Goal: Feedback & Contribution: Contribute content

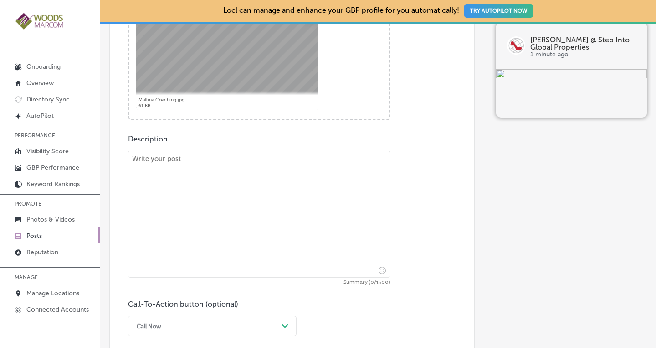
scroll to position [406, 0]
click at [262, 183] on textarea at bounding box center [259, 214] width 262 height 128
paste textarea "Taking it to a new level of mastery with a new certification…. More to follow!!"
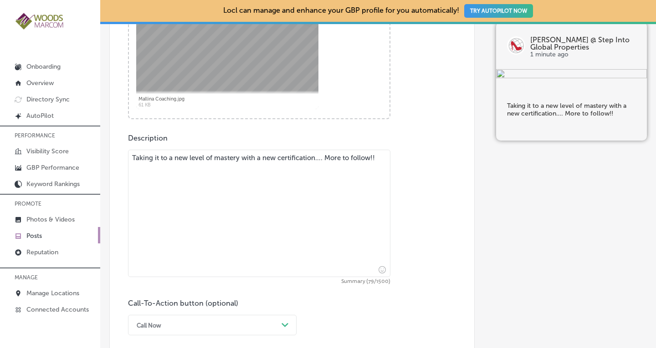
drag, startPoint x: 159, startPoint y: 166, endPoint x: 326, endPoint y: 158, distance: 166.9
click at [326, 158] on textarea "Taking it to a new level of mastery with a new certification…. More to follow!!" at bounding box center [259, 214] width 262 height 128
click at [211, 169] on textarea "Taking it to a new level of mastery with a new certification…. More to follow!!" at bounding box center [259, 214] width 262 height 128
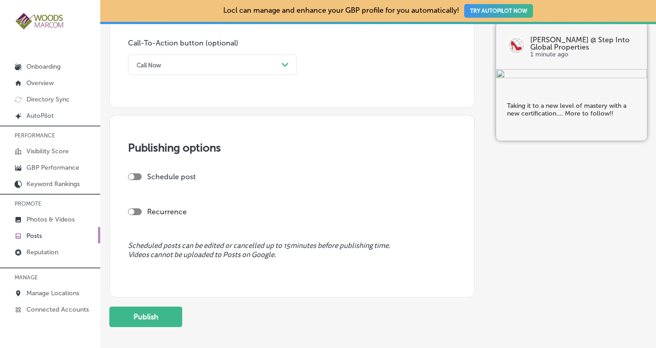
scroll to position [713, 0]
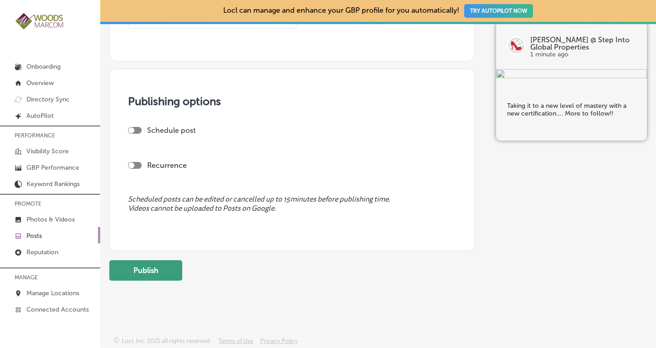
type textarea "Taking it to a new level of mastery with a new certification…. More to follow!!"
click at [146, 271] on button "Publish" at bounding box center [145, 271] width 73 height 20
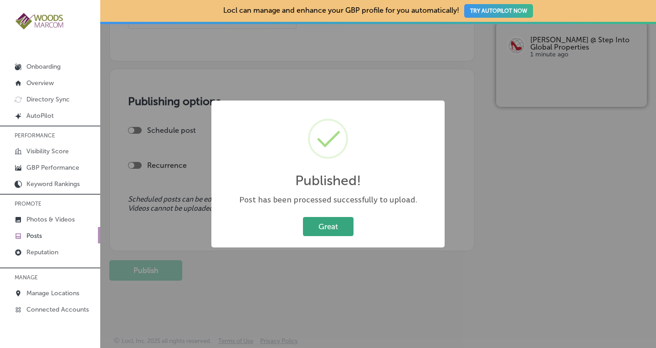
click at [327, 225] on button "Great" at bounding box center [328, 226] width 51 height 19
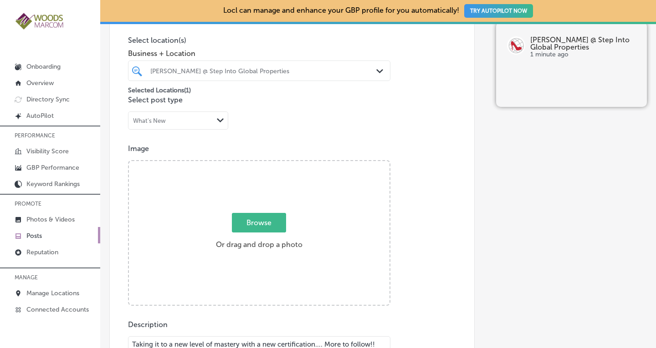
scroll to position [214, 0]
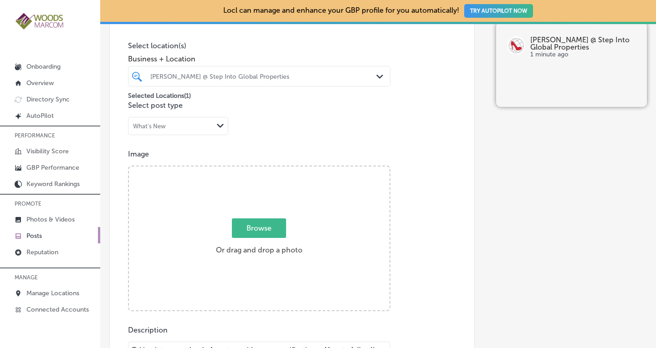
click at [376, 77] on icon "Path Created with Sketch." at bounding box center [379, 77] width 7 height 4
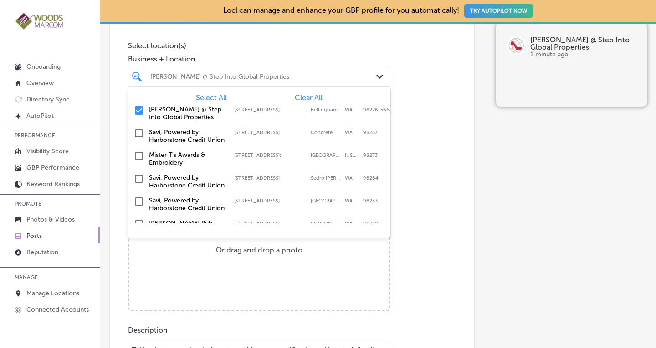
click at [303, 94] on span "Clear All" at bounding box center [309, 97] width 28 height 9
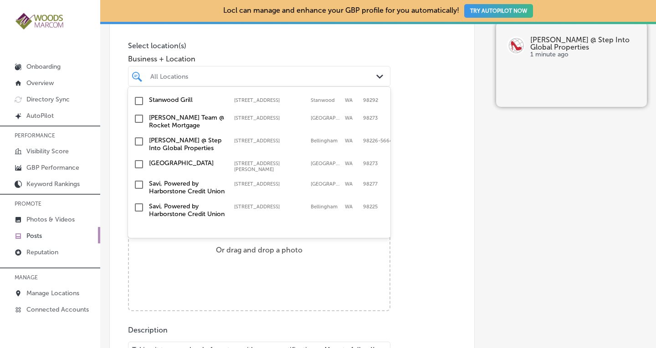
scroll to position [333, 0]
click at [139, 159] on input "checkbox" at bounding box center [138, 164] width 11 height 11
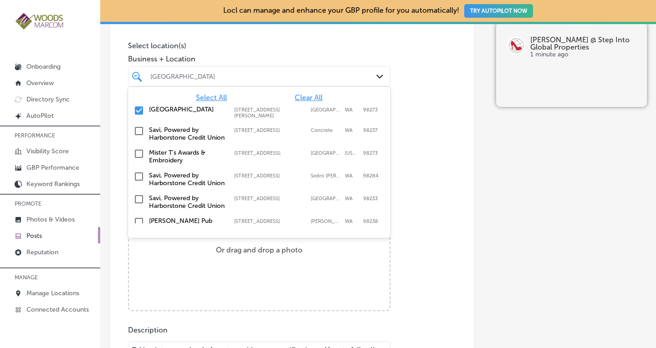
click at [431, 210] on div "Image Powered by PQINA Browse Or drag and drop a photo Mallina Coaching.jpg Rea…" at bounding box center [292, 231] width 328 height 162
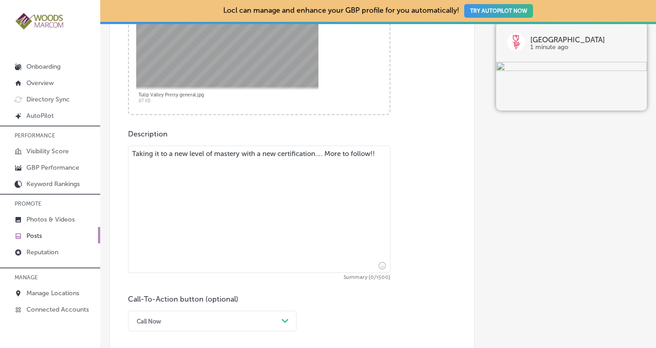
scroll to position [422, 0]
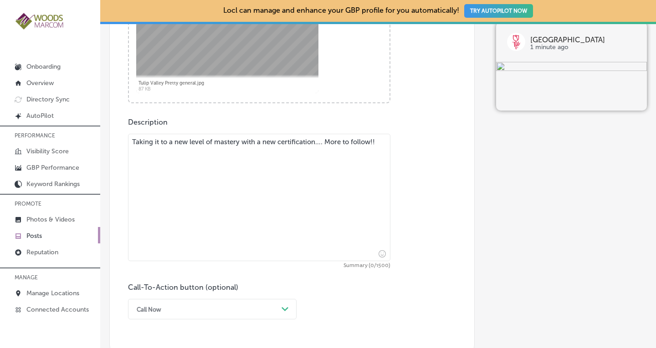
click at [179, 166] on textarea "Taking it to a new level of mastery with a new certification…. More to follow!!" at bounding box center [259, 198] width 262 height 128
paste textarea "We’re loving the wonderful weather here in the PNW and loving this reminder of …"
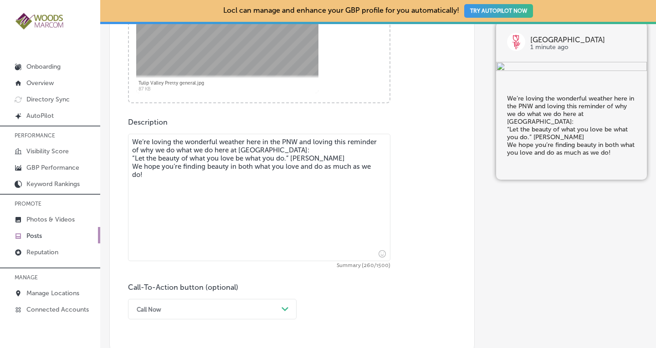
click at [338, 149] on textarea "We’re loving the wonderful weather here in the PNW and loving this reminder of …" at bounding box center [259, 198] width 262 height 128
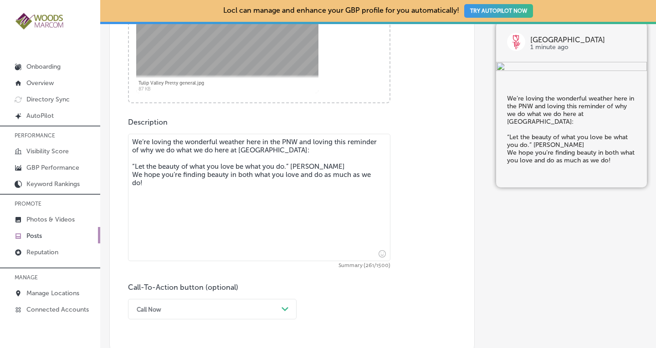
click at [330, 162] on textarea "We’re loving the wonderful weather here in the PNW and loving this reminder of …" at bounding box center [259, 198] width 262 height 128
click at [323, 165] on textarea "We’re loving the wonderful weather here in the PNW and loving this reminder of …" at bounding box center [259, 198] width 262 height 128
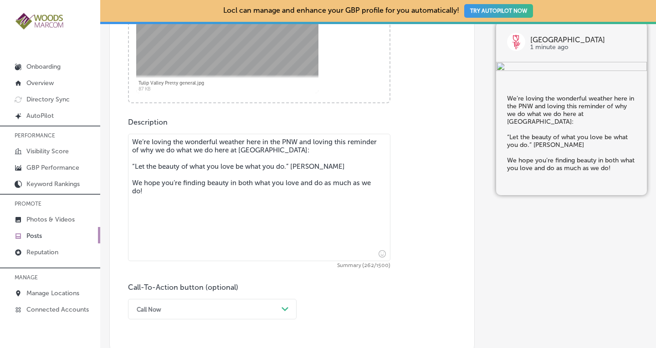
click at [133, 143] on textarea "We’re loving the wonderful weather here in the PNW and loving this reminder of …" at bounding box center [259, 198] width 262 height 128
type textarea "We’re loving the wonderful weather here in the PNW and loving this reminder of …"
click at [379, 252] on icon "Insert emoji" at bounding box center [382, 254] width 7 height 7
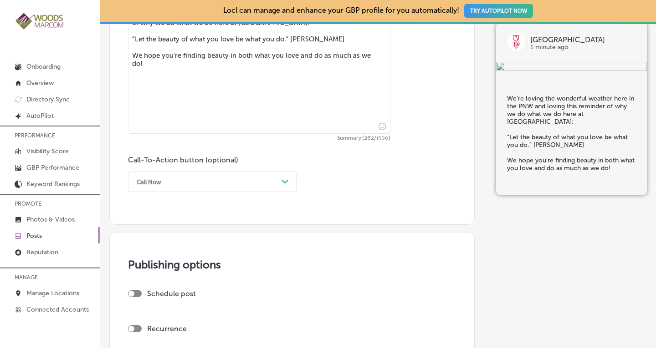
scroll to position [556, 0]
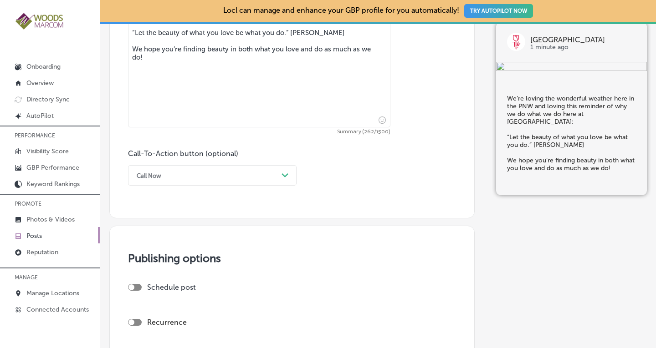
click at [379, 117] on icon "Insert emoji" at bounding box center [382, 120] width 7 height 7
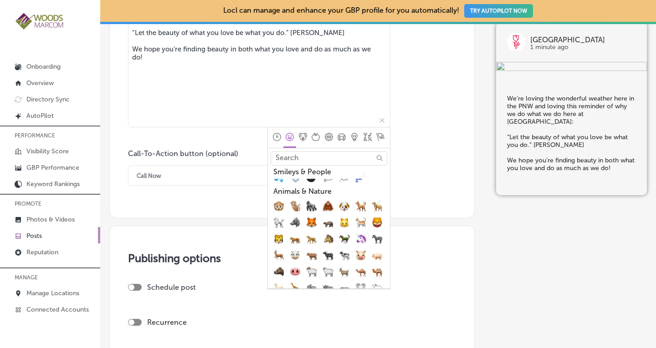
scroll to position [669, 0]
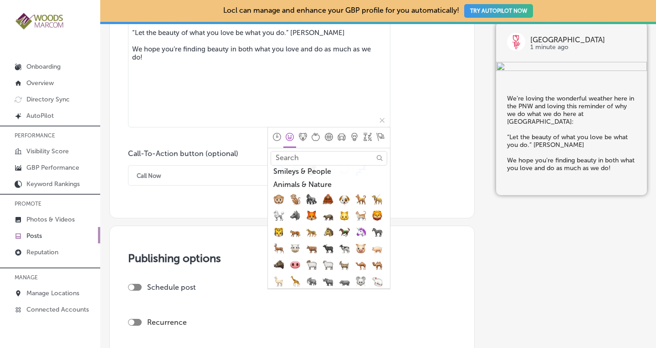
click at [372, 143] on span "💜, purple_heart" at bounding box center [377, 137] width 11 height 11
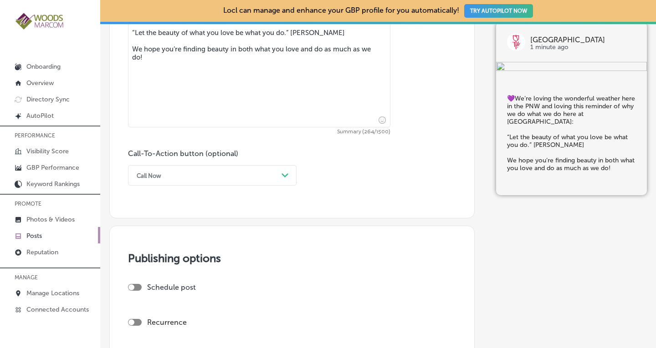
click at [316, 87] on textarea "💜We’re loving the wonderful weather here in the PNW and loving this reminder of…" at bounding box center [259, 64] width 262 height 128
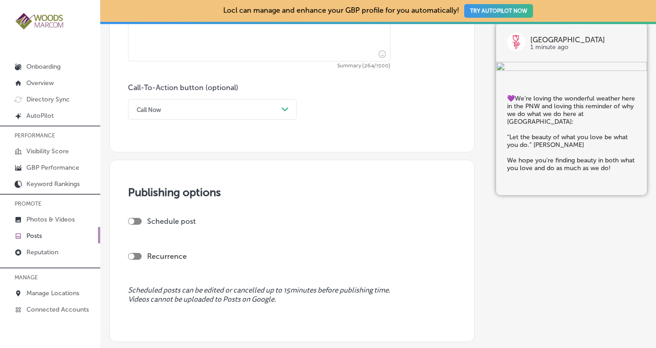
scroll to position [628, 0]
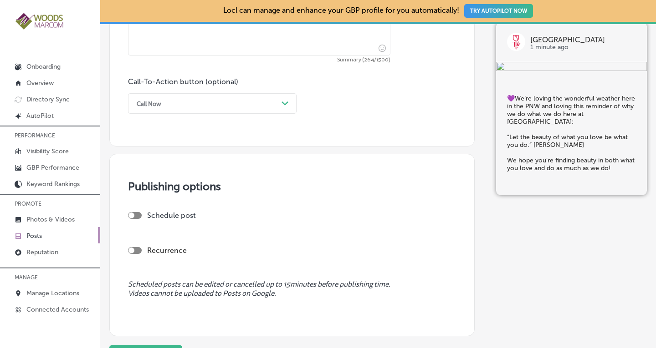
click at [288, 100] on div "Path Created with Sketch." at bounding box center [285, 103] width 7 height 7
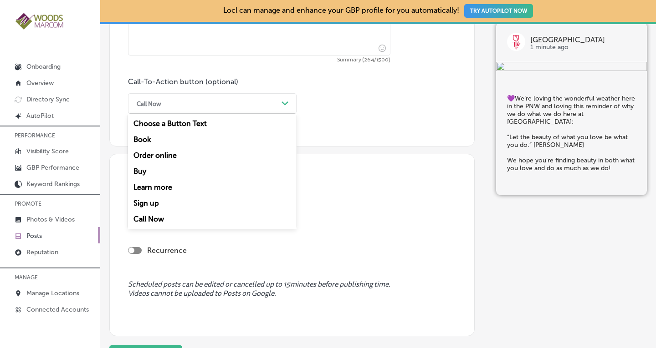
click at [143, 186] on div "Learn more" at bounding box center [212, 187] width 169 height 16
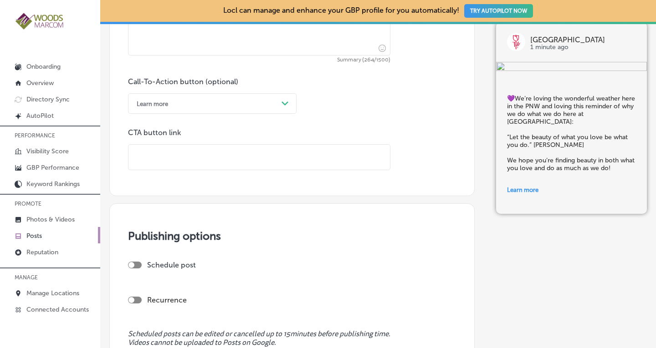
click at [158, 156] on input "text" at bounding box center [258, 157] width 261 height 25
click at [159, 163] on input "text" at bounding box center [258, 157] width 261 height 25
paste input "[URL][DOMAIN_NAME]"
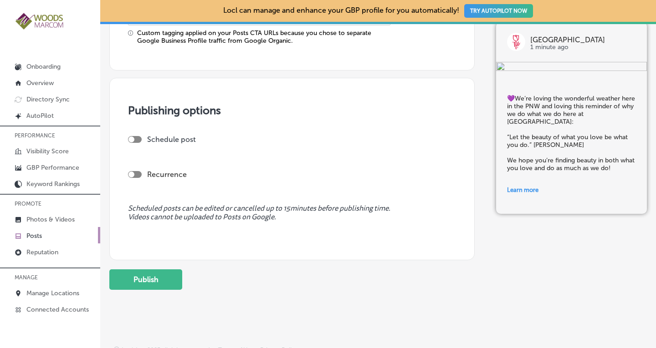
scroll to position [795, 0]
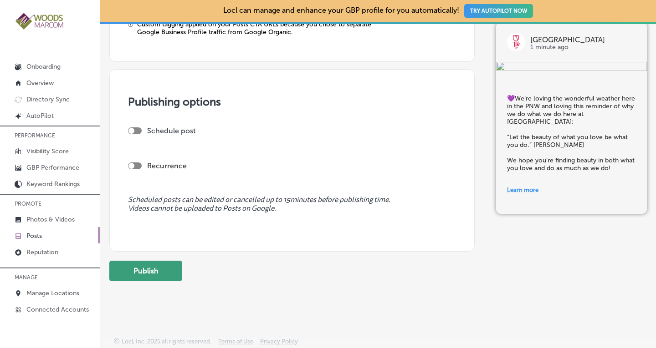
type input "[URL][DOMAIN_NAME]"
click at [160, 275] on button "Publish" at bounding box center [145, 271] width 73 height 20
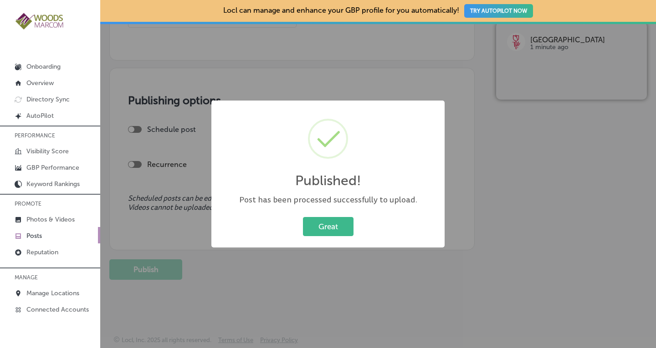
scroll to position [713, 0]
click at [333, 230] on button "Great" at bounding box center [328, 226] width 51 height 19
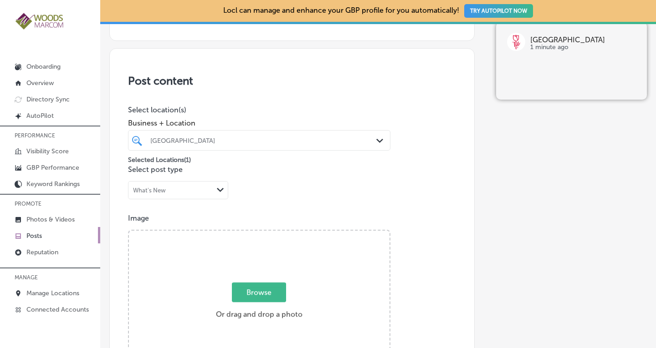
scroll to position [149, 0]
click at [377, 142] on polygon at bounding box center [379, 142] width 7 height 4
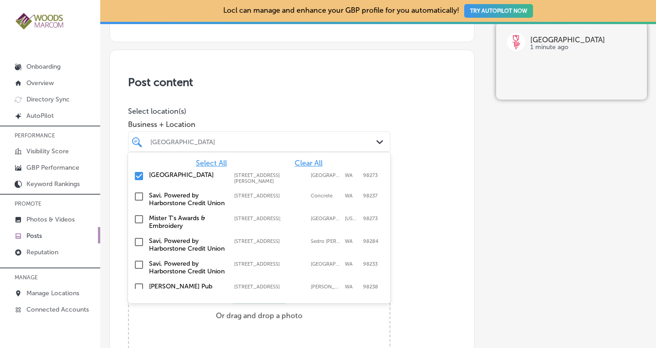
click at [297, 164] on span "Clear All" at bounding box center [309, 163] width 28 height 9
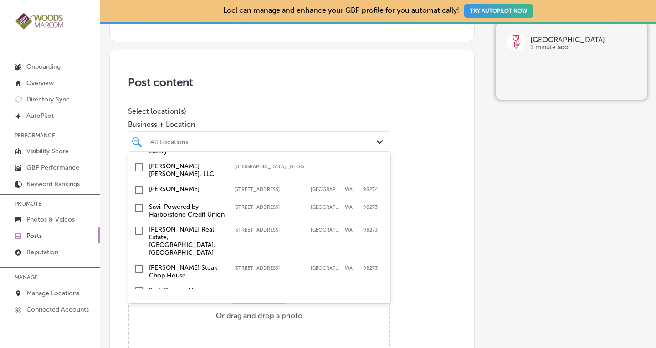
scroll to position [123, 0]
click at [139, 172] on input "checkbox" at bounding box center [138, 166] width 11 height 11
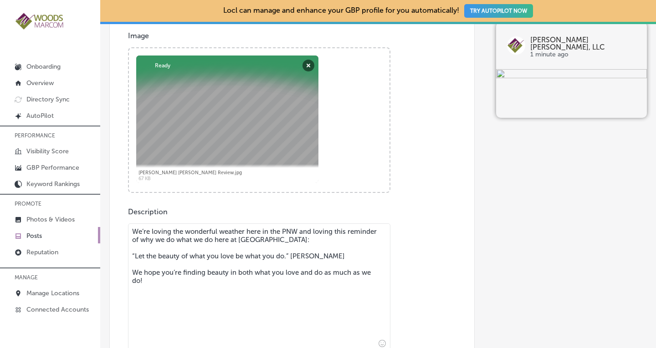
scroll to position [336, 0]
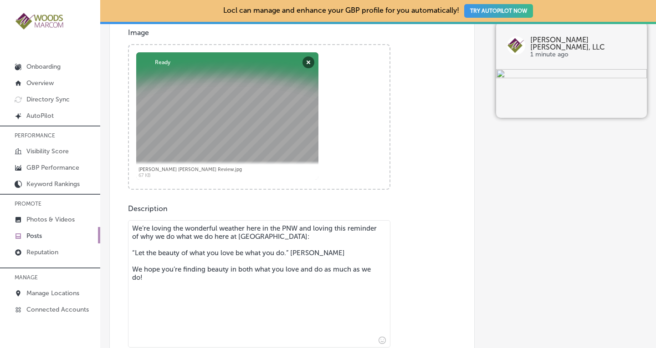
click at [267, 235] on textarea "We’re loving the wonderful weather here in the PNW and loving this reminder of …" at bounding box center [259, 284] width 262 height 128
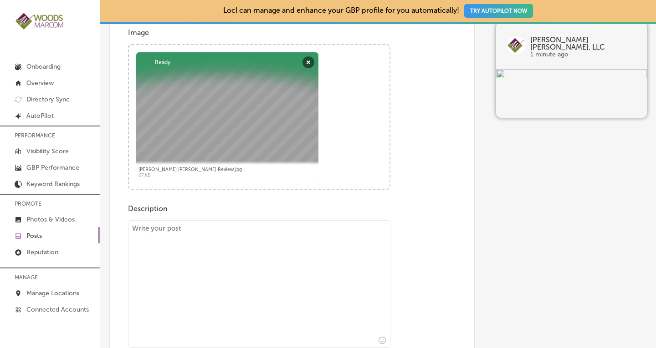
paste textarea "Sharing some online love! 🤍 "Professional, highly skilled, with a keen eye for …"
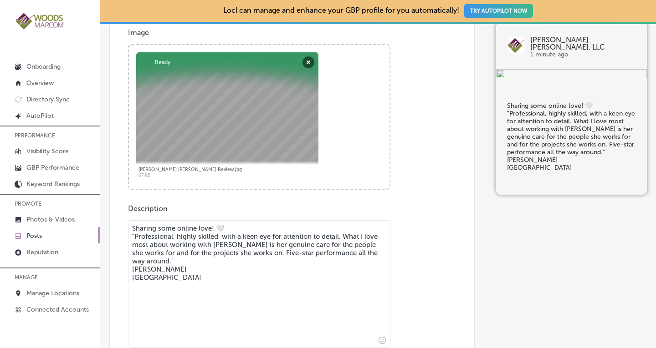
click at [227, 233] on textarea "Sharing some online love! 🤍 "Professional, highly skilled, with a keen eye for …" at bounding box center [259, 284] width 262 height 128
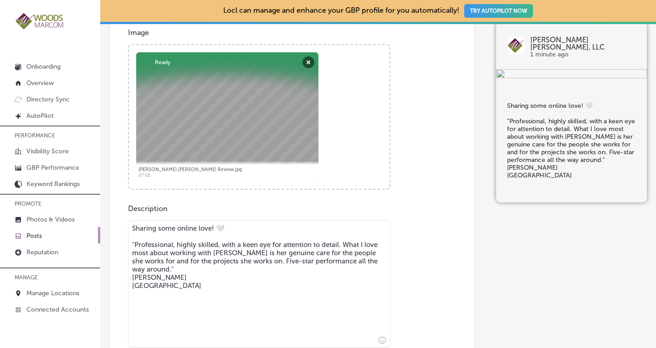
click at [202, 268] on textarea "Sharing some online love! 🤍 "Professional, highly skilled, with a keen eye for …" at bounding box center [259, 284] width 262 height 128
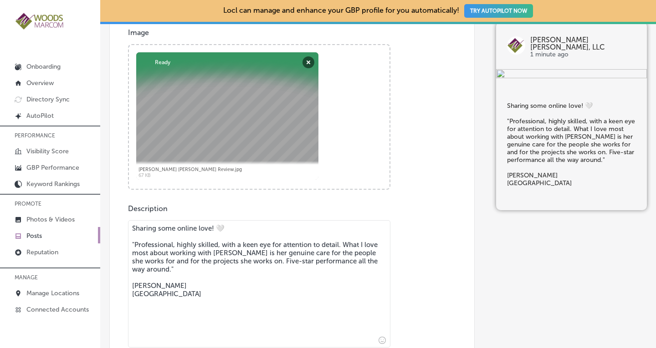
click at [134, 297] on textarea "Sharing some online love! 🤍 "Professional, highly skilled, with a keen eye for …" at bounding box center [259, 284] width 262 height 128
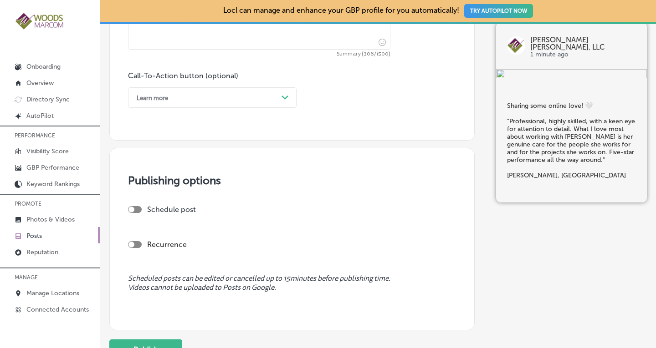
scroll to position [636, 0]
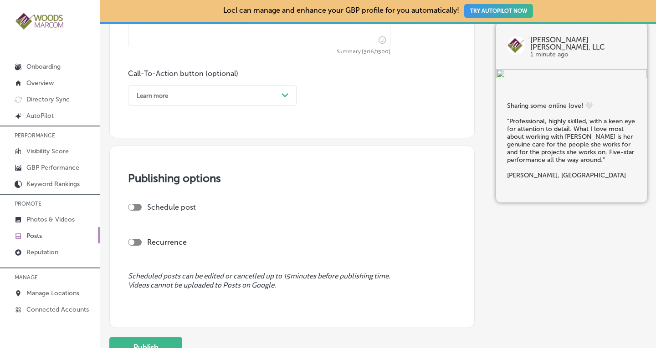
type textarea "Sharing some online love! 🤍 "Professional, highly skilled, with a keen eye for …"
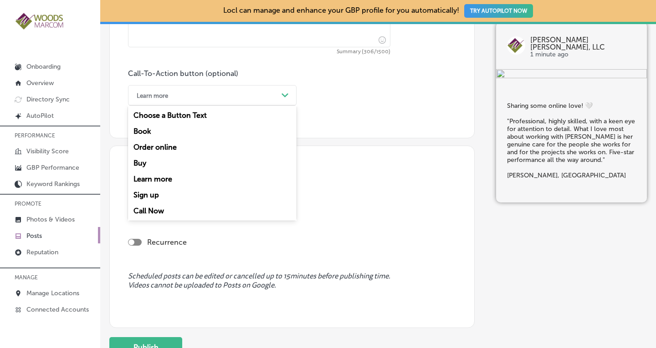
click at [282, 102] on div "Learn more Path Created with Sketch." at bounding box center [212, 95] width 169 height 20
click at [171, 179] on div "Learn more" at bounding box center [212, 179] width 169 height 16
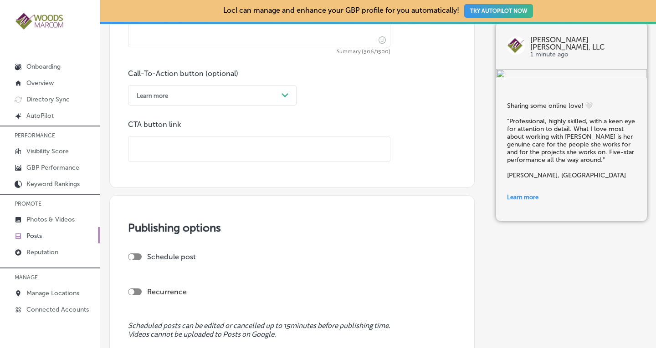
click at [167, 151] on input "text" at bounding box center [258, 149] width 261 height 25
paste input "[URL][DOMAIN_NAME]"
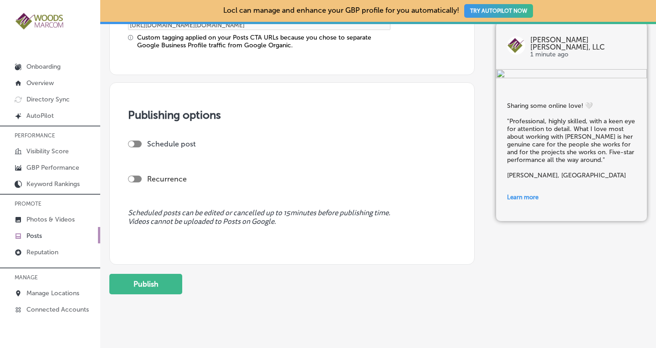
scroll to position [793, 0]
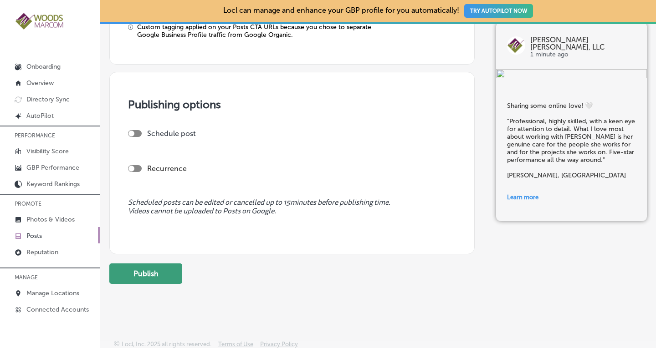
type input "[URL][DOMAIN_NAME]"
click at [149, 272] on button "Publish" at bounding box center [145, 274] width 73 height 20
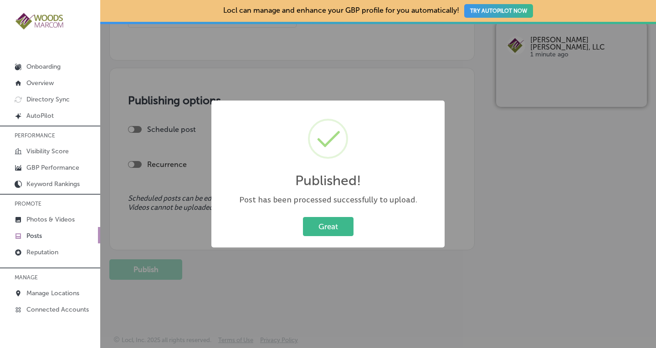
scroll to position [713, 0]
click at [322, 231] on button "Great" at bounding box center [328, 226] width 51 height 19
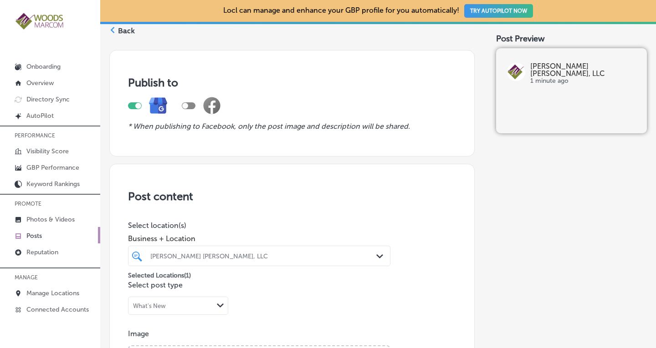
scroll to position [0, 0]
